Goal: Navigation & Orientation: Find specific page/section

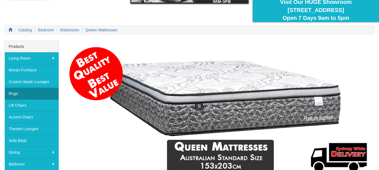
scroll to position [28, 0]
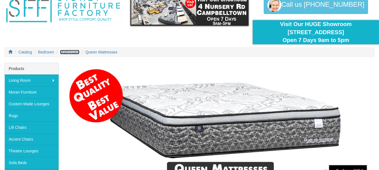
click at [68, 50] on span "Mattresses" at bounding box center [69, 52] width 19 height 4
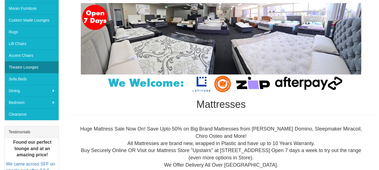
scroll to position [112, 0]
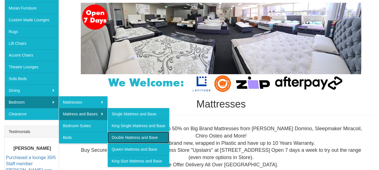
click at [125, 135] on link "Double Mattress and Base" at bounding box center [138, 138] width 62 height 12
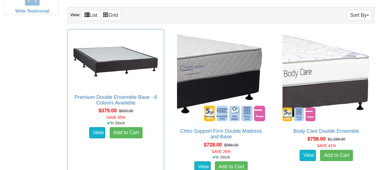
scroll to position [337, 0]
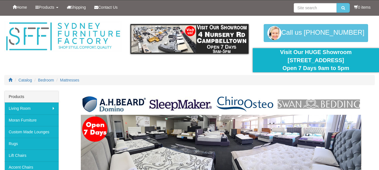
scroll to position [112, 0]
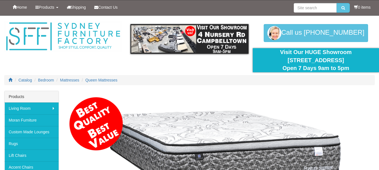
scroll to position [28, 0]
